Goal: Transaction & Acquisition: Purchase product/service

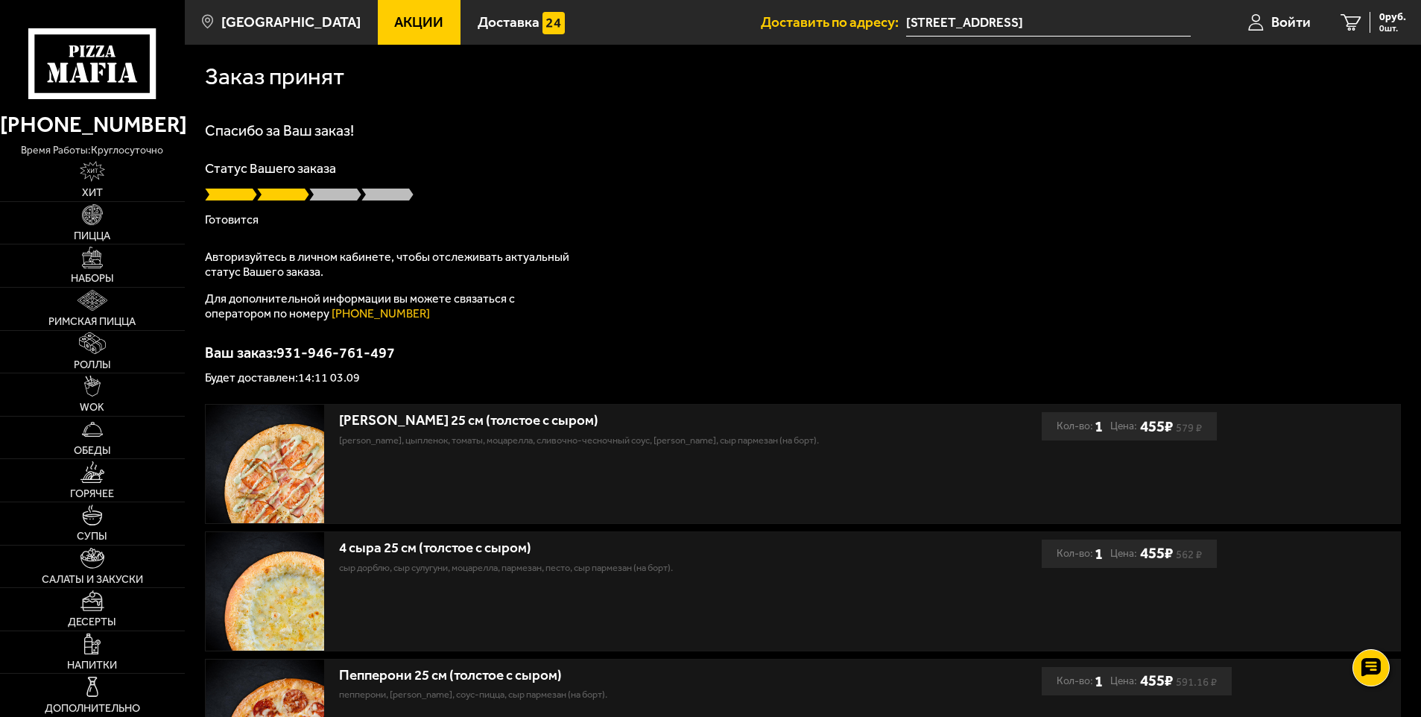
click at [282, 236] on div "Спасибо за Ваш заказ! Статус Вашего заказа [PERSON_NAME] Авторизуйтесь в личном…" at bounding box center [803, 253] width 1196 height 261
drag, startPoint x: 402, startPoint y: 357, endPoint x: 280, endPoint y: 355, distance: 122.2
click at [280, 355] on p "Ваш заказ: 931-946-761-497" at bounding box center [803, 352] width 1196 height 15
copy p "931-946-761-497"
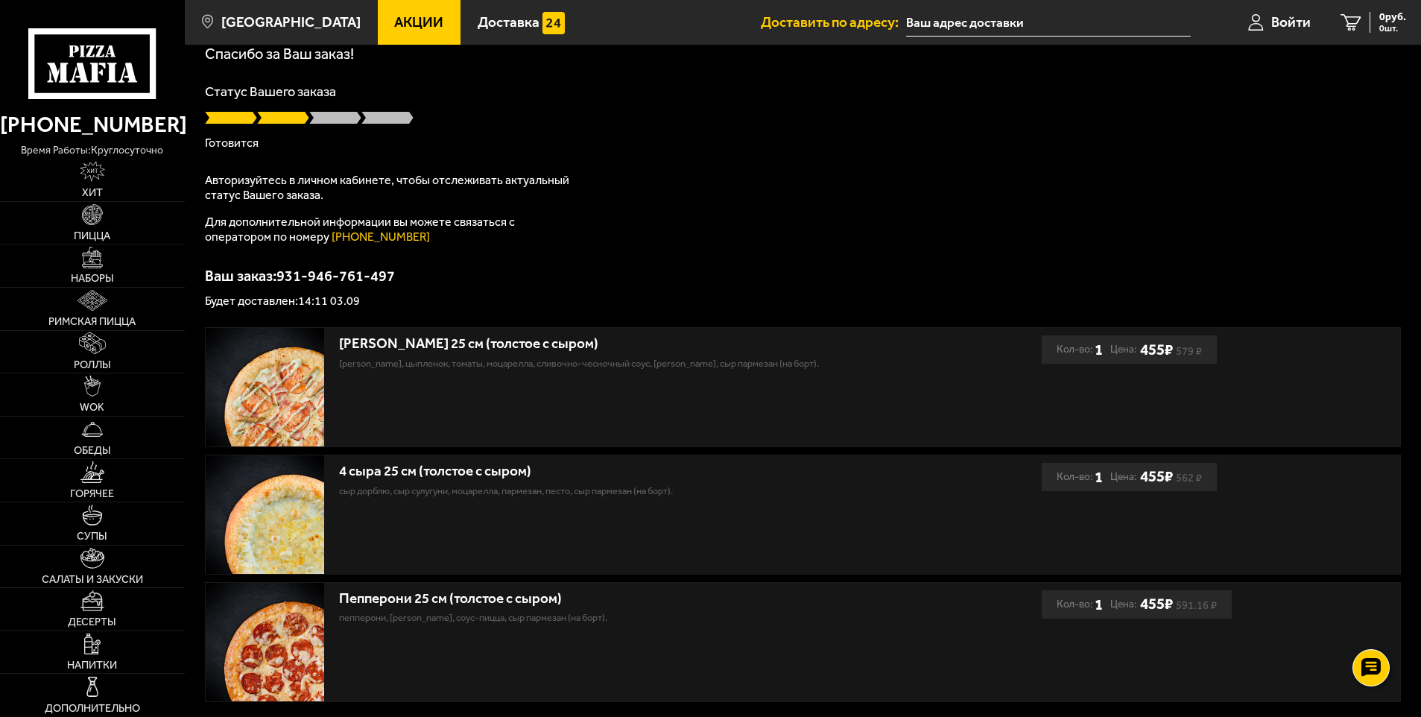
scroll to position [218, 0]
